Goal: Information Seeking & Learning: Learn about a topic

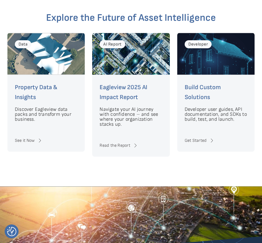
scroll to position [1585, 0]
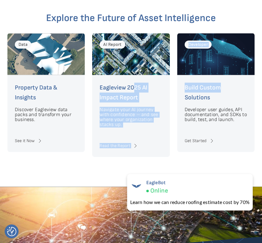
drag, startPoint x: 221, startPoint y: 90, endPoint x: 134, endPoint y: 91, distance: 87.1
click at [134, 91] on div "Data Property Data & Insights Discover Eagleview data packs and transform your …" at bounding box center [131, 95] width 248 height 124
click at [134, 105] on div "Eagleview 2025 AI Impact Report Navigate your AI journey with confidence – and …" at bounding box center [131, 105] width 63 height 45
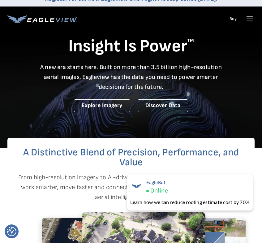
scroll to position [0, 0]
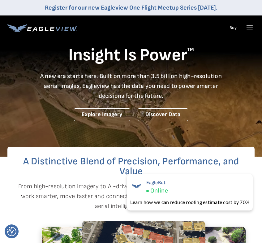
click at [252, 27] on icon at bounding box center [250, 28] width 10 height 10
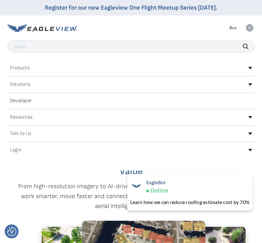
click at [115, 85] on div "Solutions" at bounding box center [131, 85] width 248 height 10
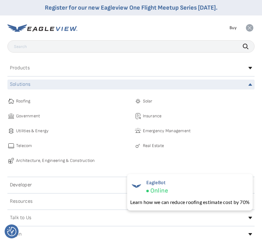
click at [22, 104] on span "Roofing" at bounding box center [23, 101] width 15 height 7
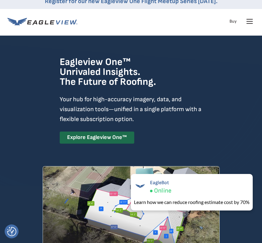
scroll to position [10, 0]
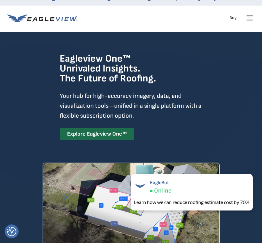
click at [256, 16] on nav "Register for our new Eagleview One Flight Meetup Series [DATE]. Products Soluti…" at bounding box center [131, 10] width 262 height 40
click at [252, 18] on icon at bounding box center [250, 18] width 6 height 0
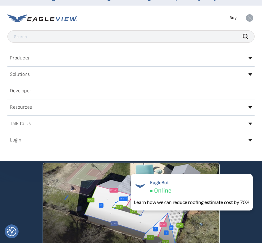
click at [95, 79] on div "Solutions" at bounding box center [131, 75] width 248 height 10
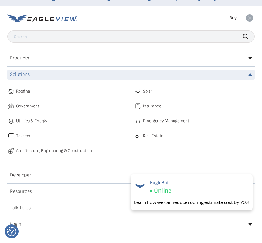
click at [149, 86] on div "Industry Roofing Solar Government Insurance Utilities & Energy" at bounding box center [131, 119] width 248 height 72
click at [147, 90] on span "Solar" at bounding box center [147, 91] width 9 height 7
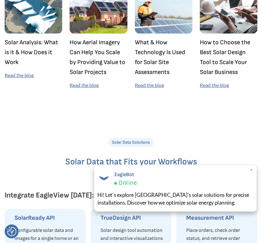
scroll to position [1859, 0]
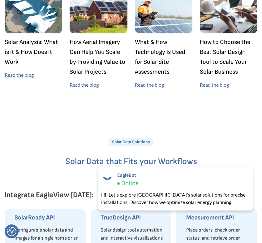
click at [59, 138] on div at bounding box center [131, 122] width 253 height 31
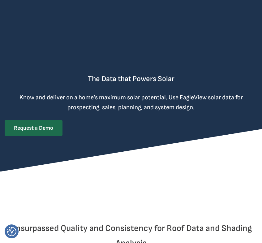
scroll to position [0, 0]
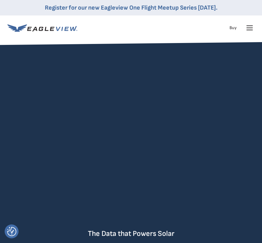
click at [252, 29] on icon at bounding box center [250, 28] width 10 height 10
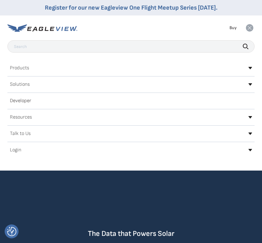
click at [120, 70] on div "Products" at bounding box center [131, 68] width 248 height 10
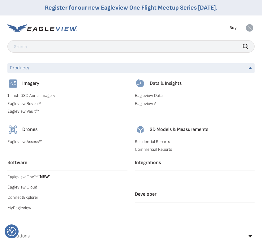
click at [205, 70] on div "Products" at bounding box center [131, 68] width 248 height 10
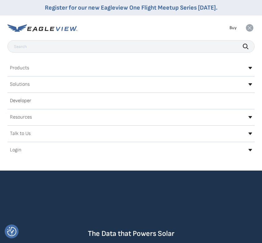
click at [182, 90] on div "Solutions Industry Roofing Solar Government Insurance" at bounding box center [131, 86] width 248 height 13
click at [180, 85] on div "Solutions" at bounding box center [131, 85] width 248 height 10
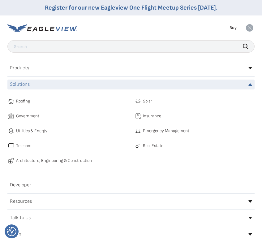
click at [41, 129] on span "Utilities & Energy" at bounding box center [31, 130] width 31 height 7
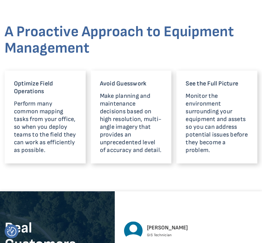
scroll to position [305, 0]
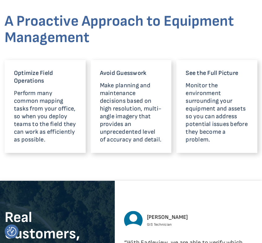
click at [71, 117] on p "Perform many common mapping tasks from your office, so when you deploy teams to…" at bounding box center [45, 117] width 63 height 54
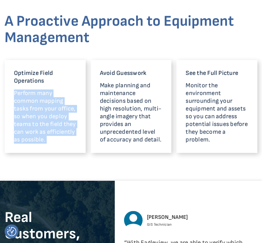
click at [71, 117] on p "Perform many common mapping tasks from your office, so when you deploy teams to…" at bounding box center [45, 117] width 63 height 54
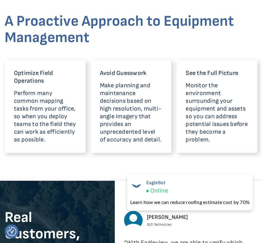
click at [145, 139] on p "Make planning and maintenance decisions based on high resolution, multi-angle i…" at bounding box center [131, 113] width 63 height 62
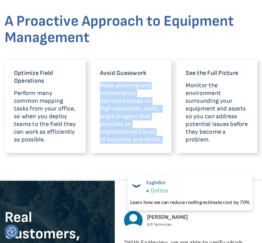
click at [145, 139] on p "Make planning and maintenance decisions based on high resolution, multi-angle i…" at bounding box center [131, 113] width 63 height 62
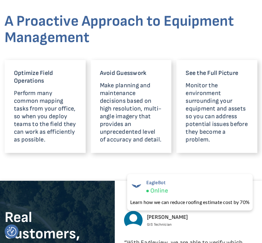
click at [221, 131] on p "Monitor the environment surrounding your equipment and assets so you can addres…" at bounding box center [217, 113] width 63 height 62
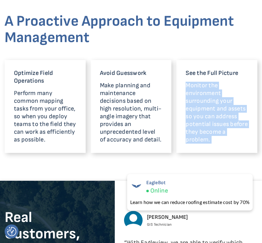
click at [221, 131] on p "Monitor the environment surrounding your equipment and assets so you can addres…" at bounding box center [217, 113] width 63 height 62
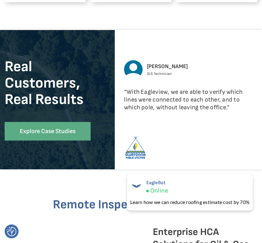
scroll to position [462, 0]
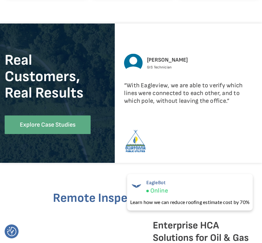
click at [207, 96] on p "“With Eagleview, we are able to verify which lines were connected to each other…" at bounding box center [188, 92] width 129 height 23
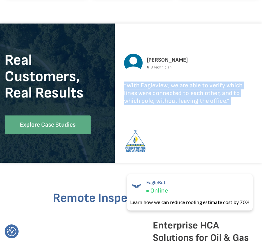
click at [207, 96] on p "“With Eagleview, we are able to verify which lines were connected to each other…" at bounding box center [188, 92] width 129 height 23
